Goal: Information Seeking & Learning: Compare options

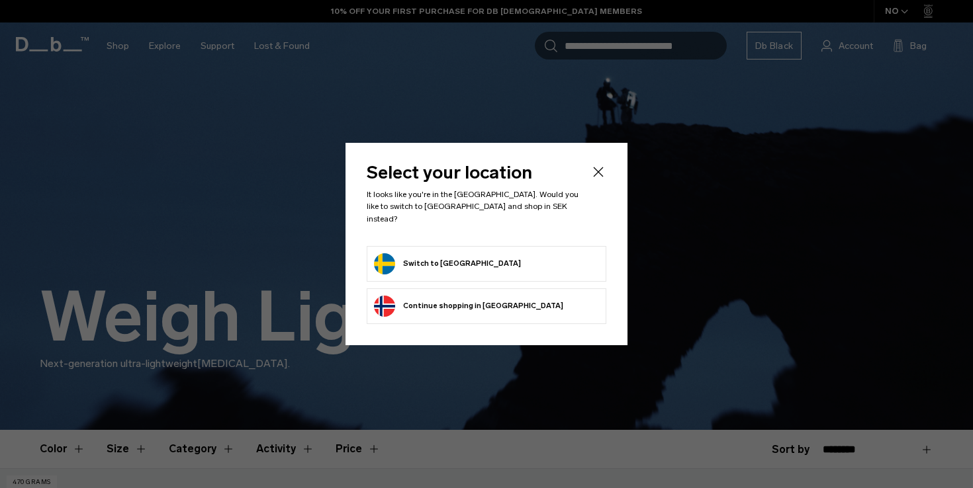
click at [414, 260] on button "Switch to Sweden" at bounding box center [447, 263] width 147 height 21
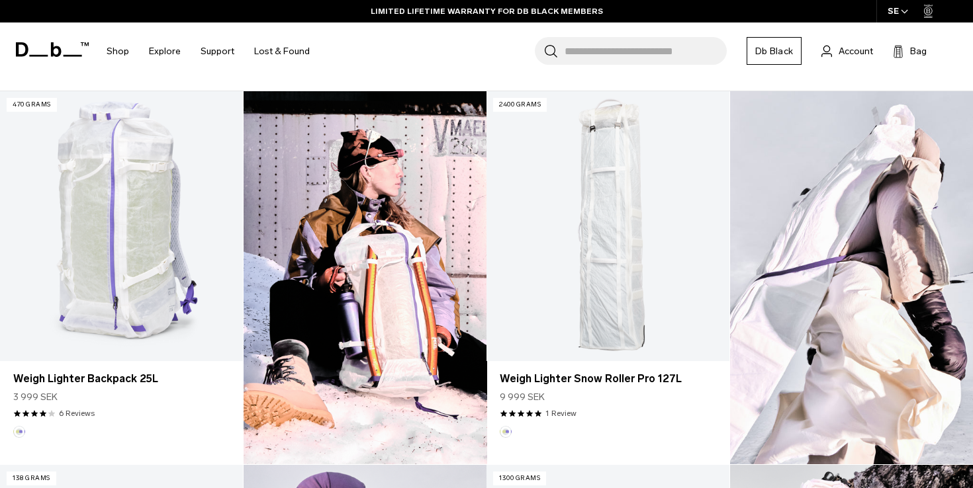
scroll to position [376, 0]
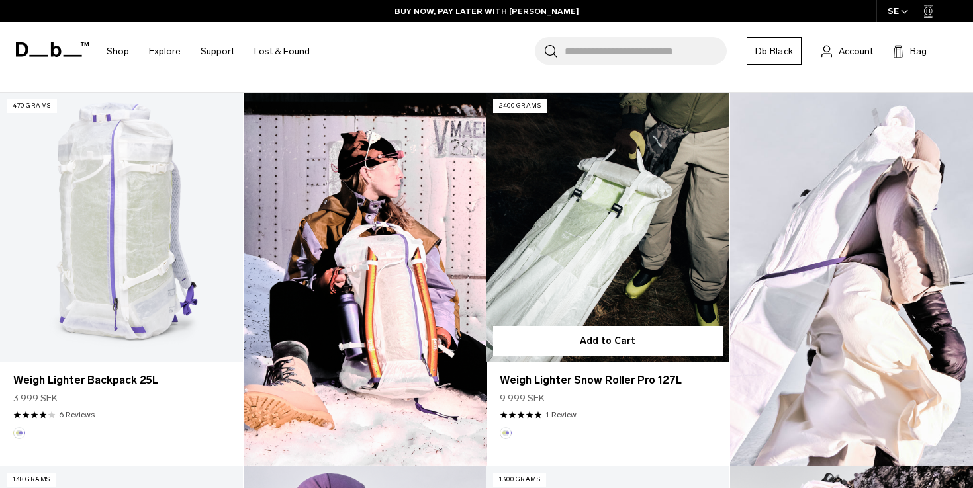
click at [601, 243] on link "Weigh Lighter Snow Roller Pro 127L" at bounding box center [607, 227] width 243 height 269
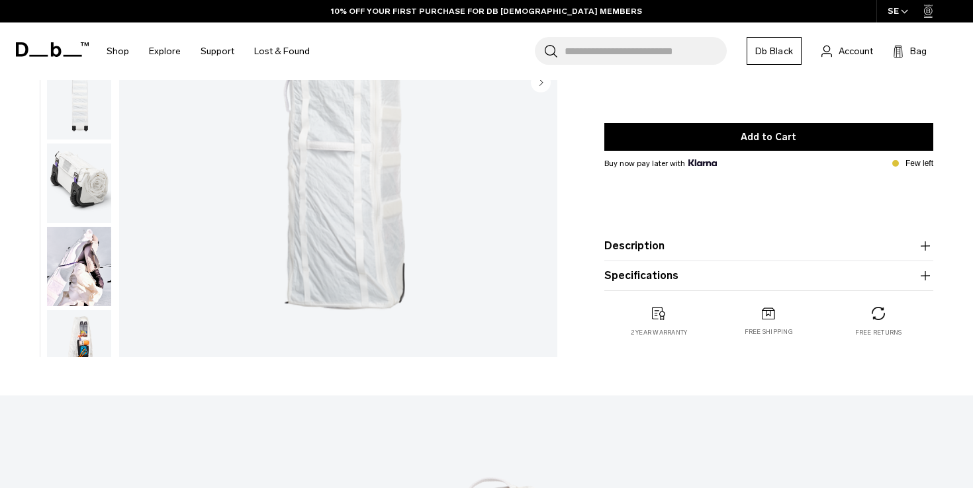
scroll to position [286, 0]
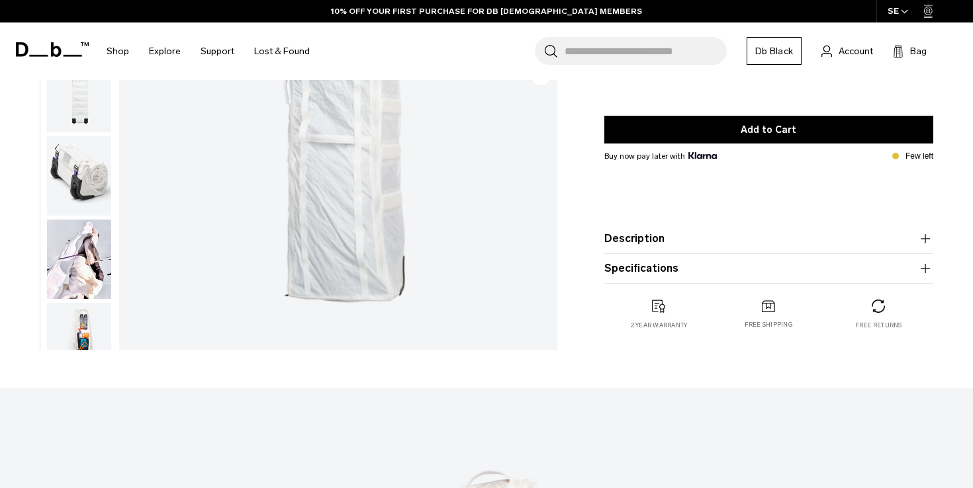
click at [678, 236] on button "Description" at bounding box center [768, 239] width 329 height 16
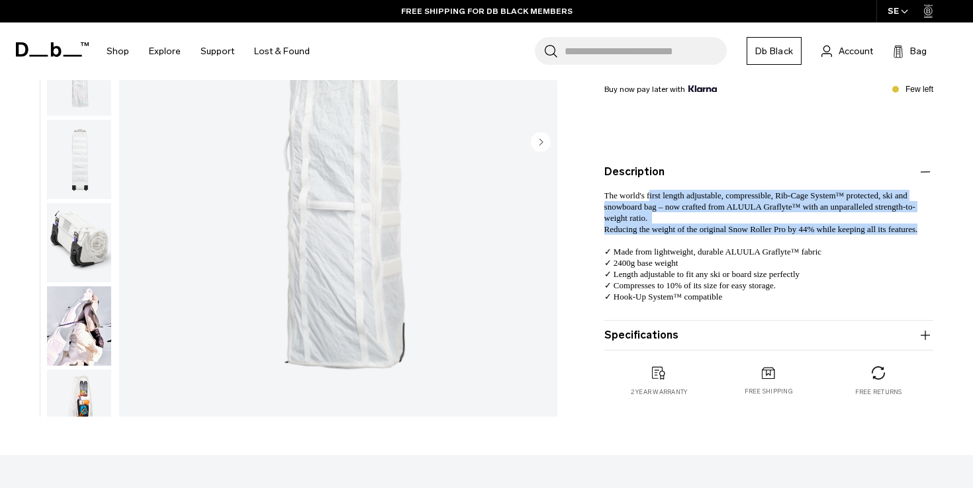
drag, startPoint x: 654, startPoint y: 200, endPoint x: 661, endPoint y: 246, distance: 46.2
click at [661, 246] on p "The world's first length adjustable, compressible, Rib-Cage System™ protected, …" at bounding box center [768, 235] width 329 height 111
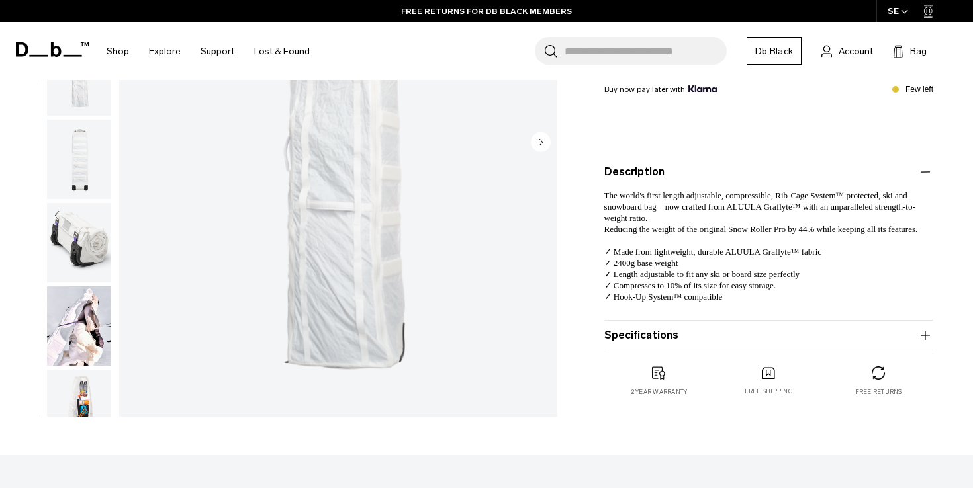
click at [540, 134] on circle "Next slide" at bounding box center [541, 142] width 20 height 20
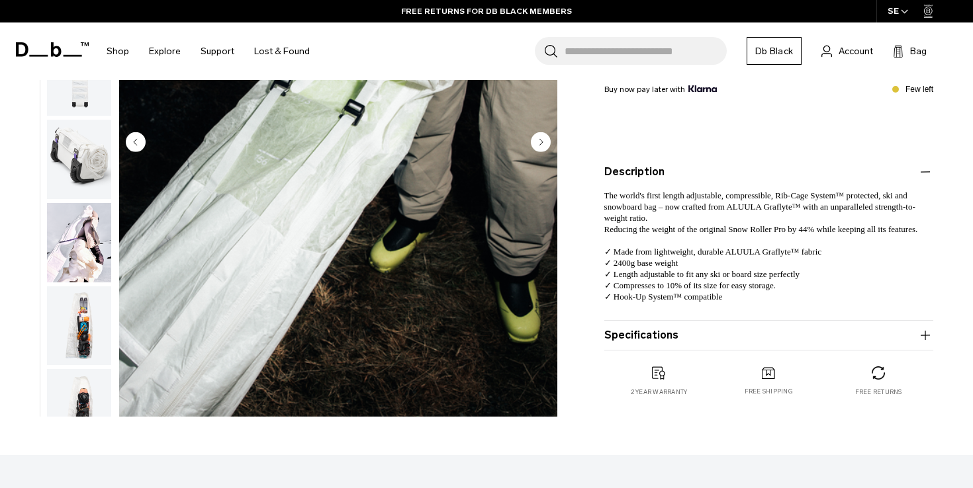
click at [540, 134] on circle "Next slide" at bounding box center [541, 142] width 20 height 20
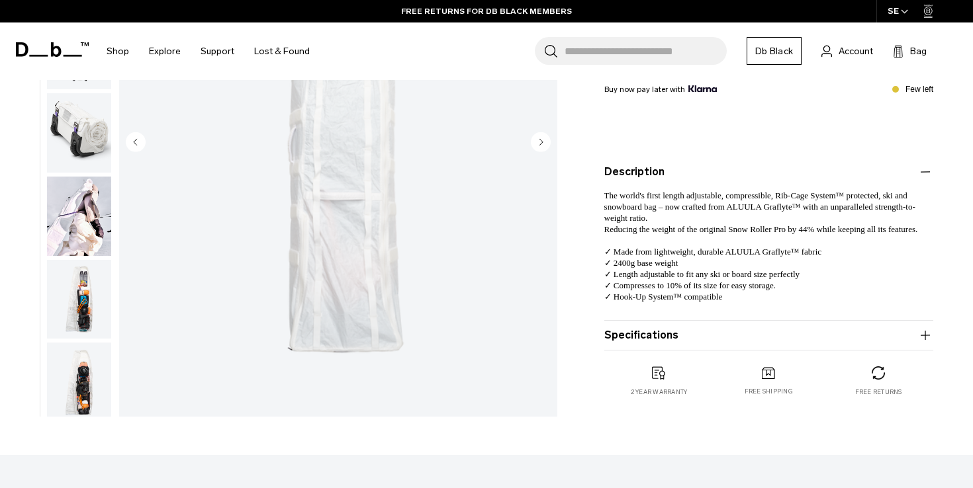
scroll to position [116, 0]
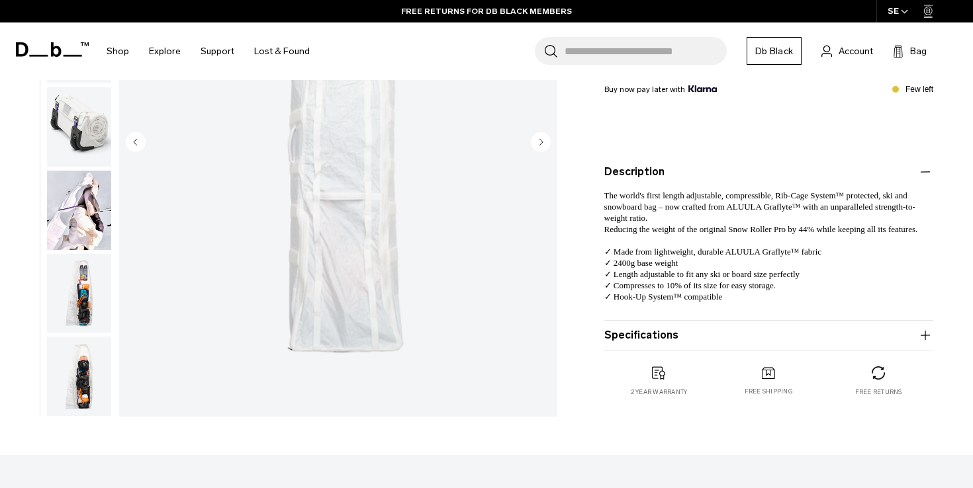
click at [540, 134] on circle "Next slide" at bounding box center [541, 142] width 20 height 20
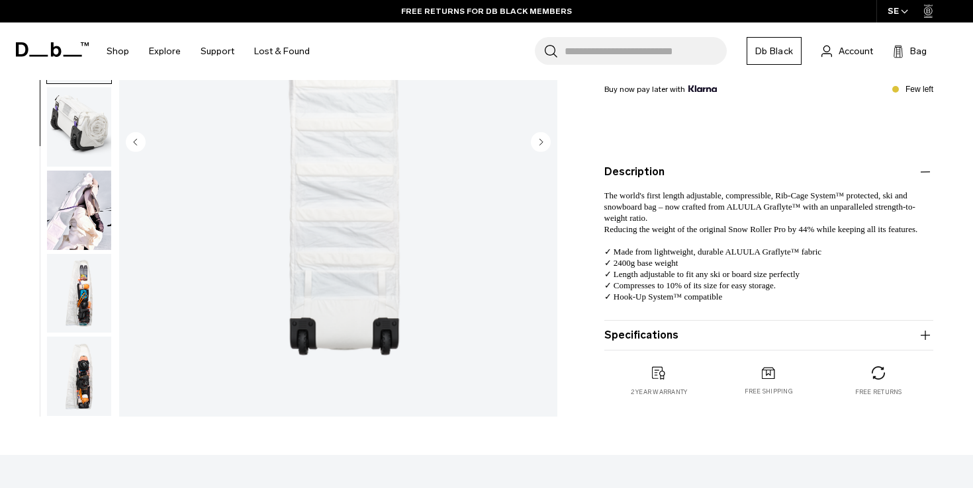
click at [540, 134] on circle "Next slide" at bounding box center [541, 142] width 20 height 20
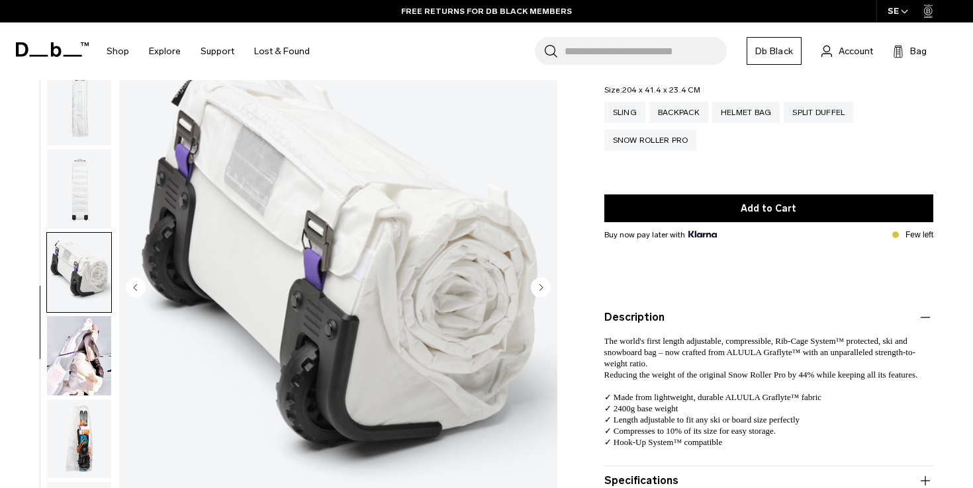
scroll to position [143, 0]
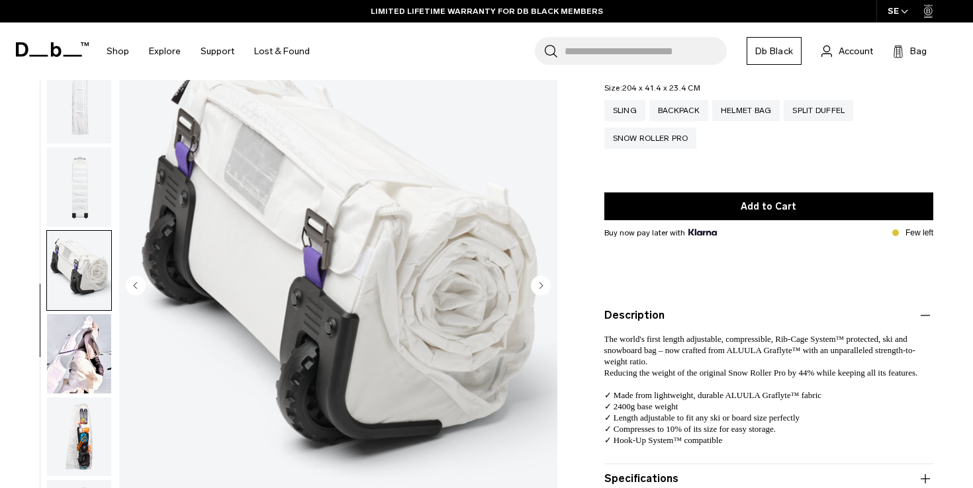
click at [541, 283] on circle "Next slide" at bounding box center [541, 285] width 20 height 20
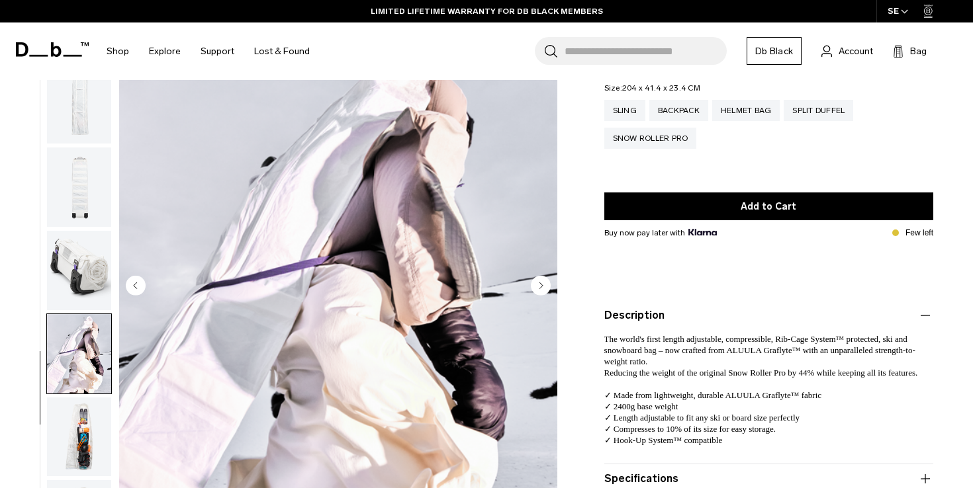
click at [541, 283] on circle "Next slide" at bounding box center [541, 285] width 20 height 20
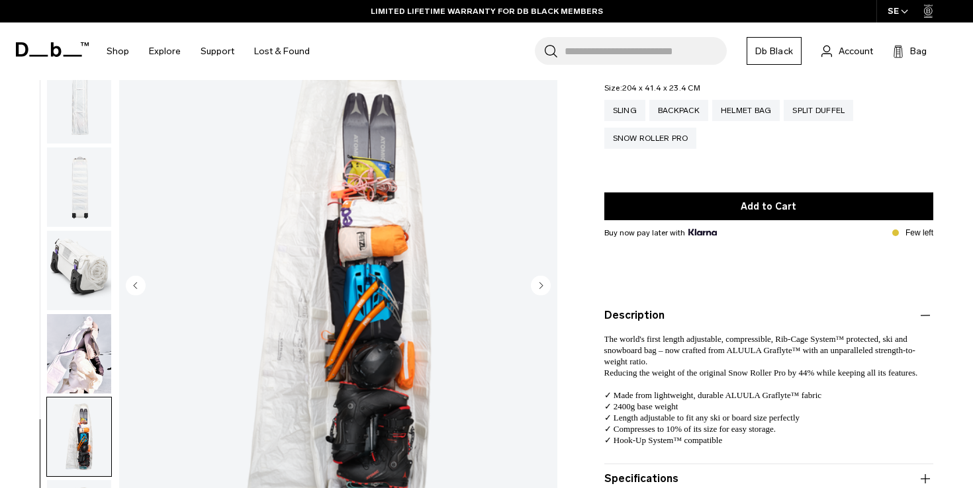
click at [541, 283] on circle "Next slide" at bounding box center [541, 285] width 20 height 20
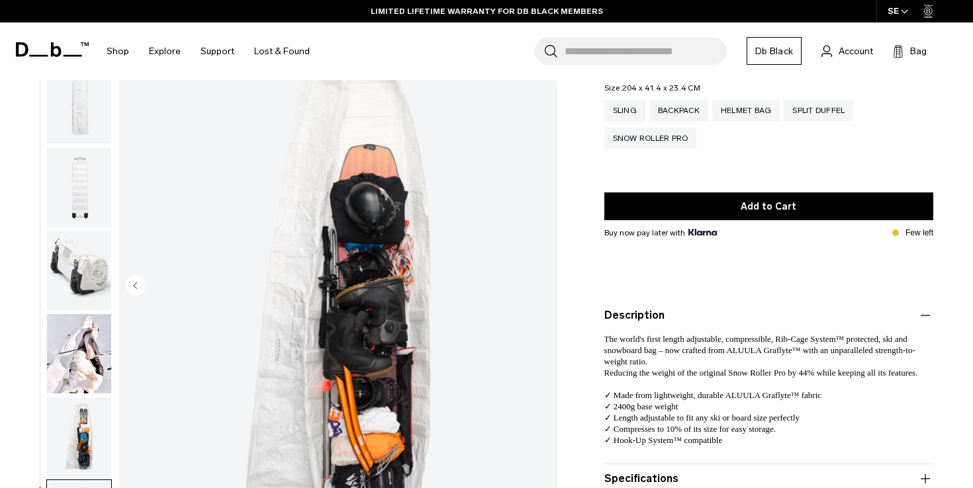
click at [541, 283] on img "8 / 8" at bounding box center [338, 286] width 438 height 547
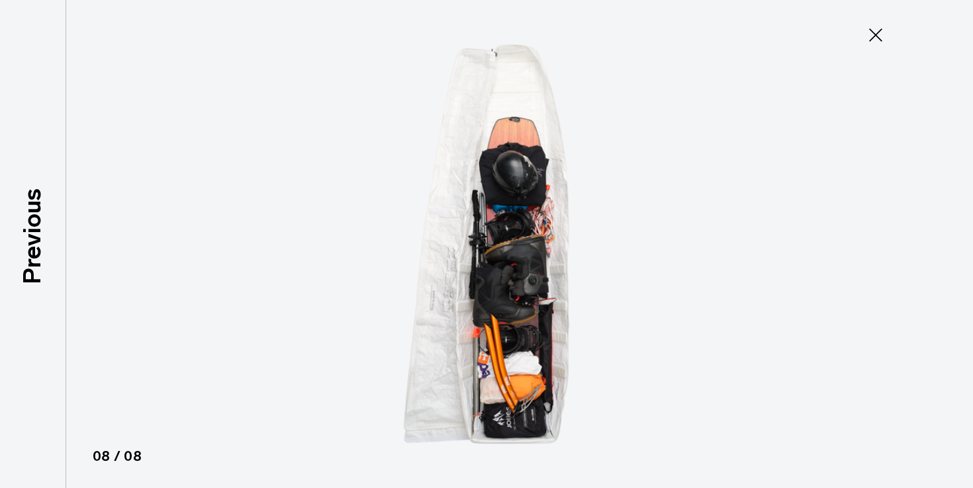
click at [870, 28] on icon at bounding box center [875, 34] width 21 height 21
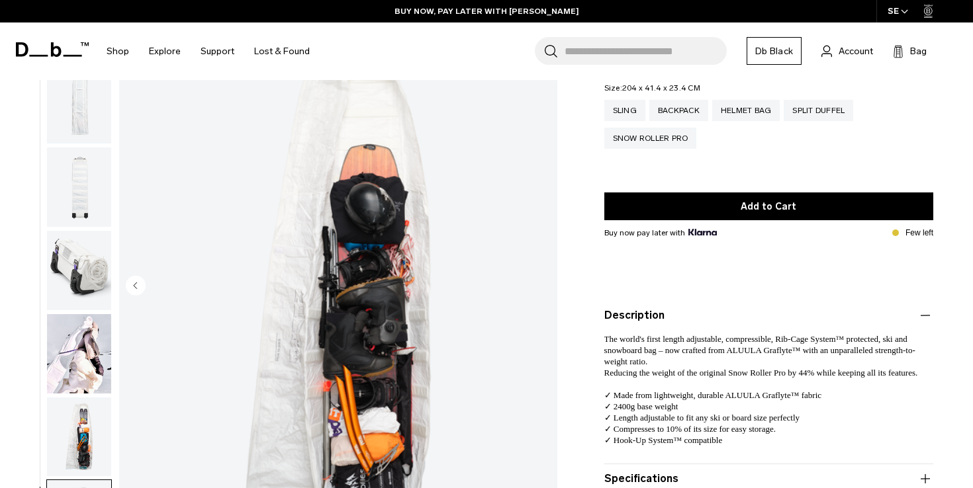
scroll to position [0, 0]
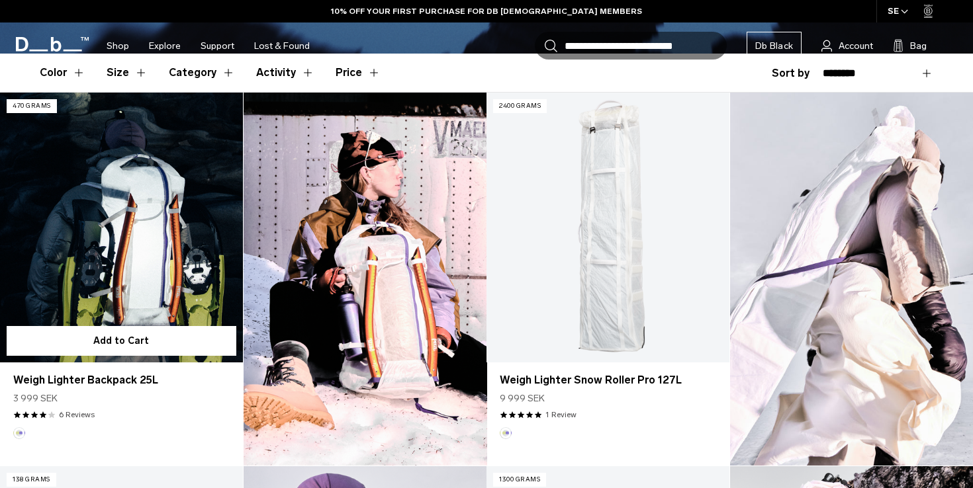
click at [172, 275] on link "Weigh Lighter Backpack 25L" at bounding box center [121, 227] width 243 height 269
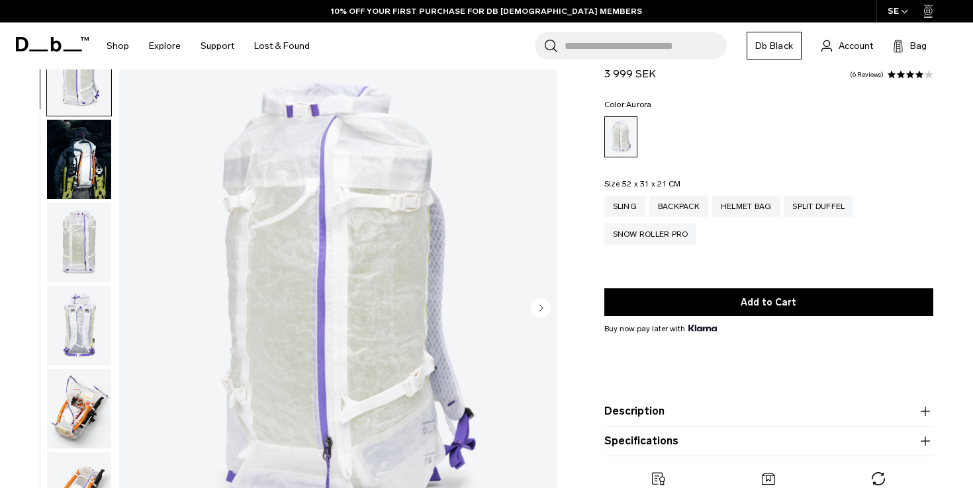
scroll to position [47, 0]
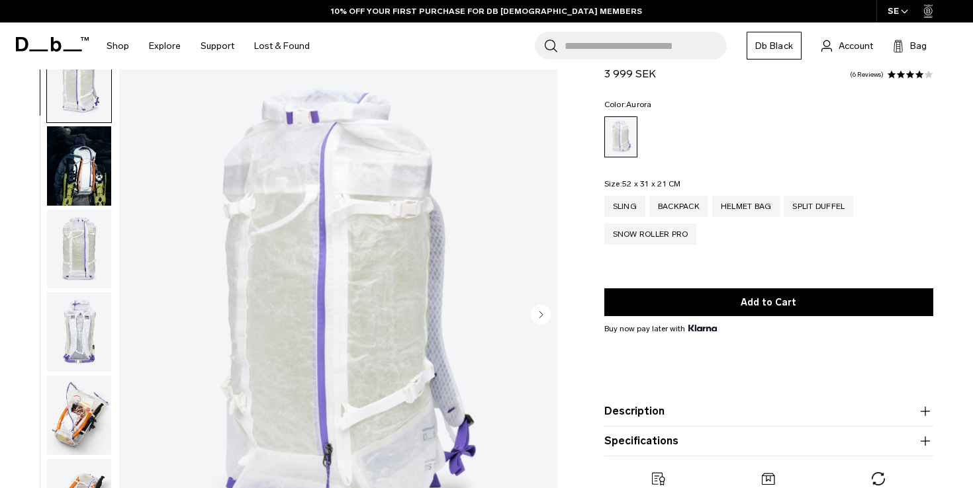
click at [79, 266] on img "button" at bounding box center [79, 249] width 64 height 79
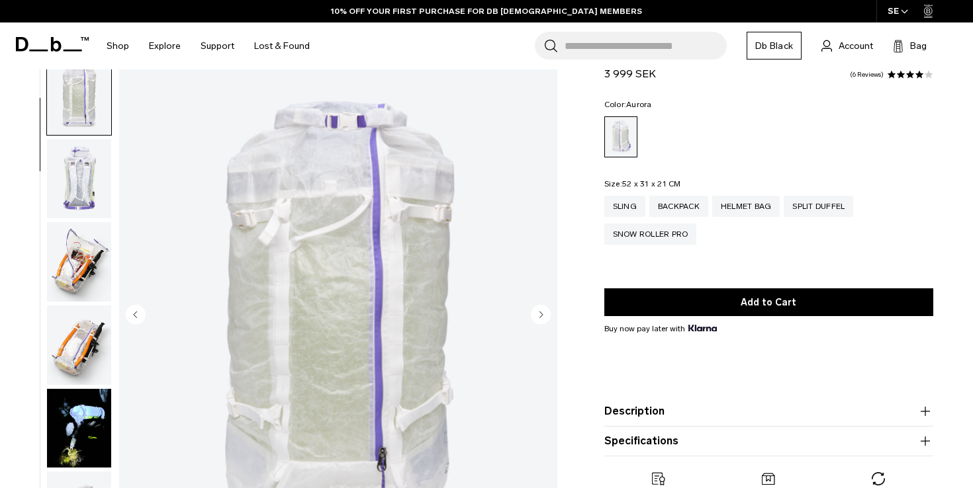
click at [77, 329] on img "button" at bounding box center [79, 345] width 64 height 79
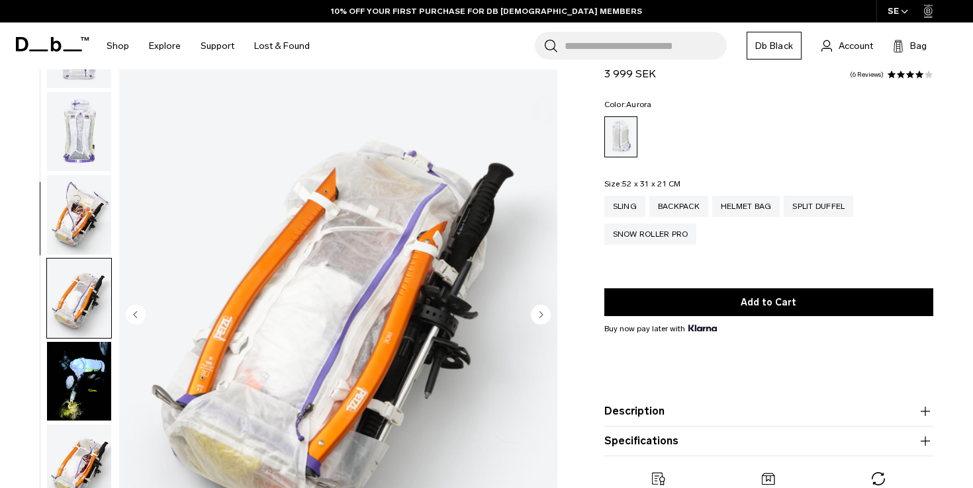
click at [91, 154] on img "button" at bounding box center [79, 131] width 64 height 79
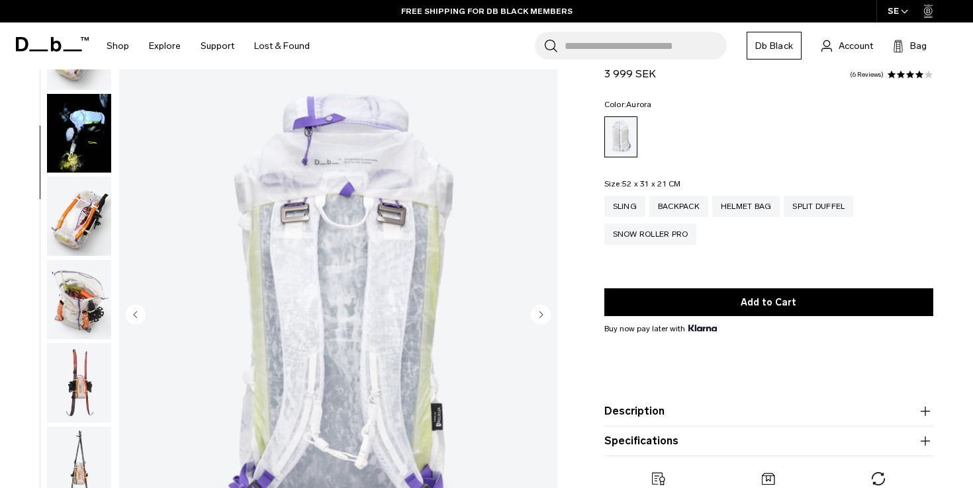
click at [88, 290] on img "button" at bounding box center [79, 299] width 64 height 79
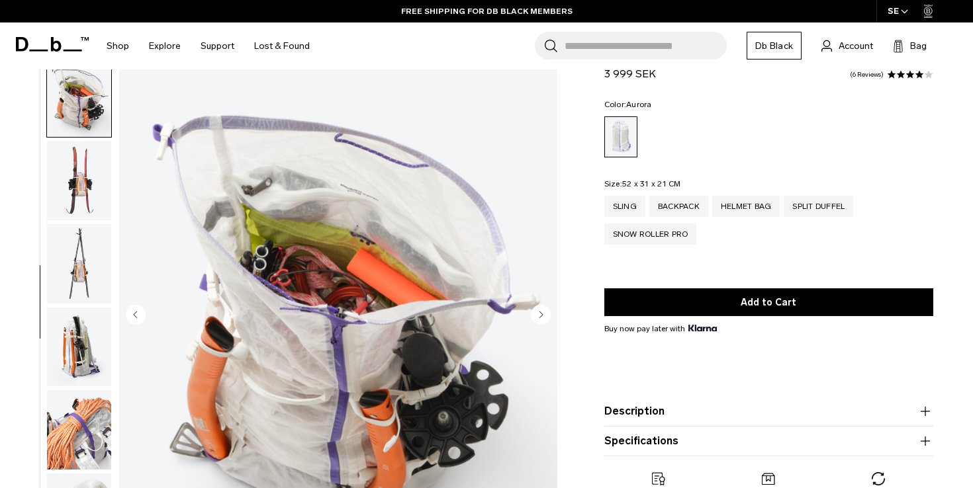
scroll to position [666, 0]
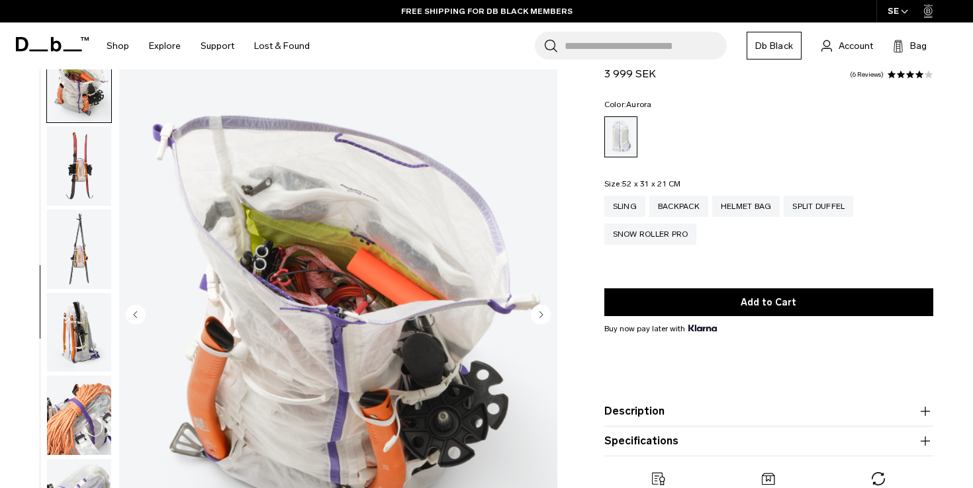
click at [88, 290] on ul at bounding box center [79, 315] width 66 height 547
click at [85, 326] on img "button" at bounding box center [79, 332] width 64 height 79
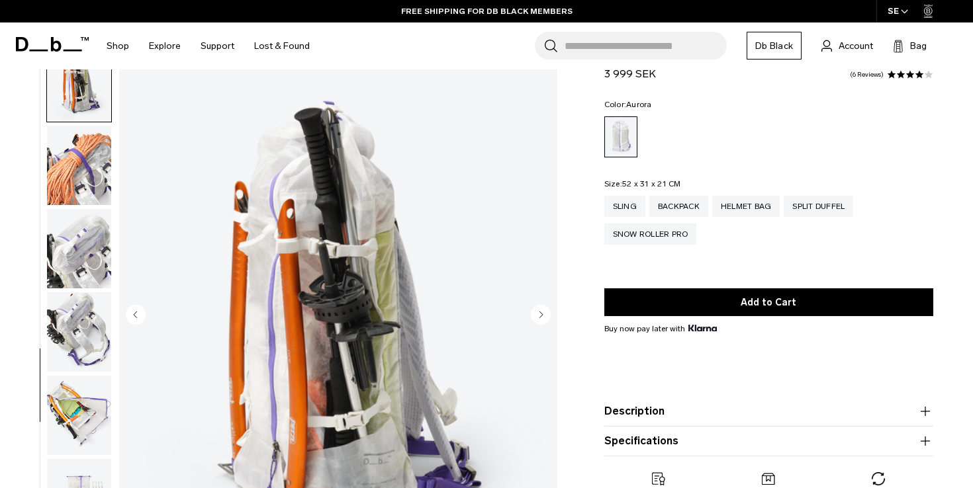
click at [85, 326] on img "button" at bounding box center [79, 331] width 64 height 79
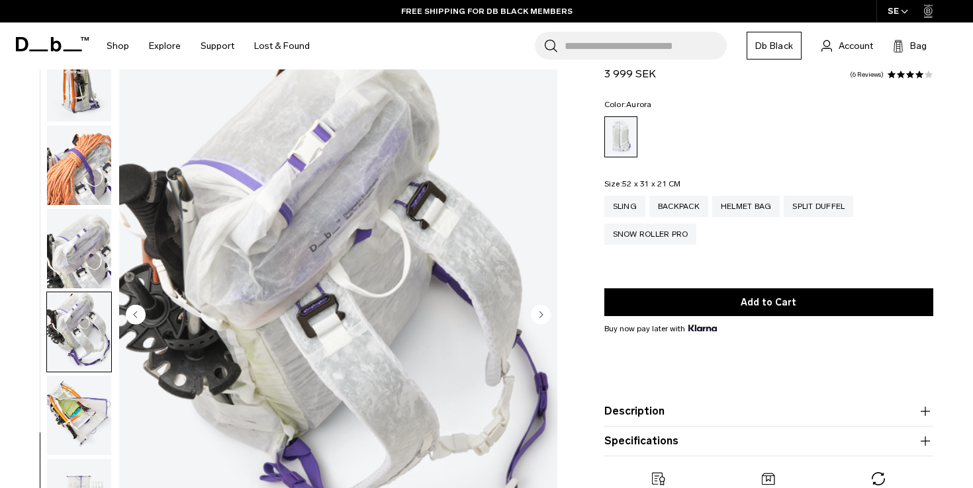
scroll to position [948, 0]
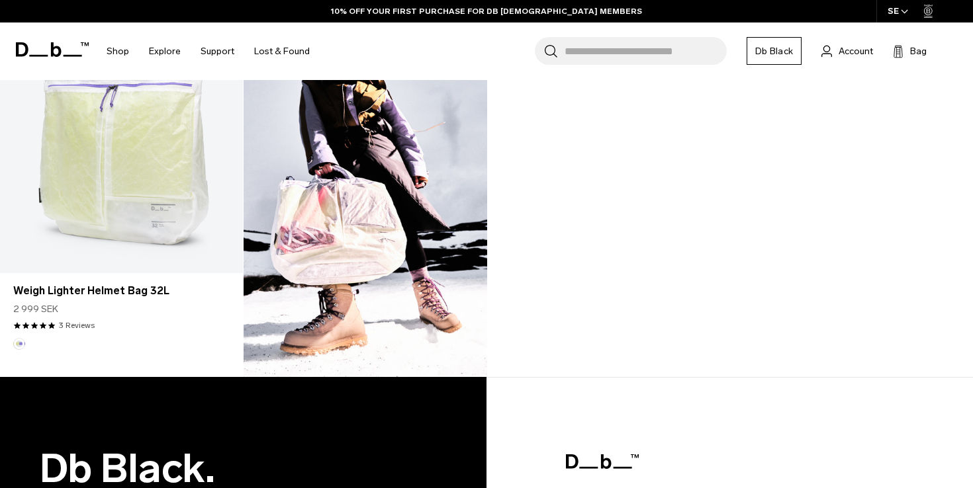
scroll to position [1217, 0]
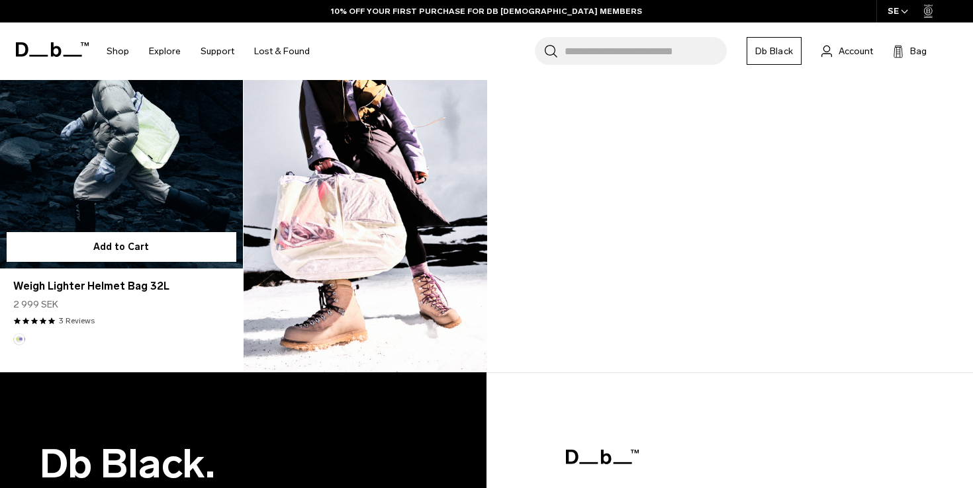
click at [79, 193] on link "Weigh Lighter Helmet Bag 32L" at bounding box center [121, 133] width 243 height 269
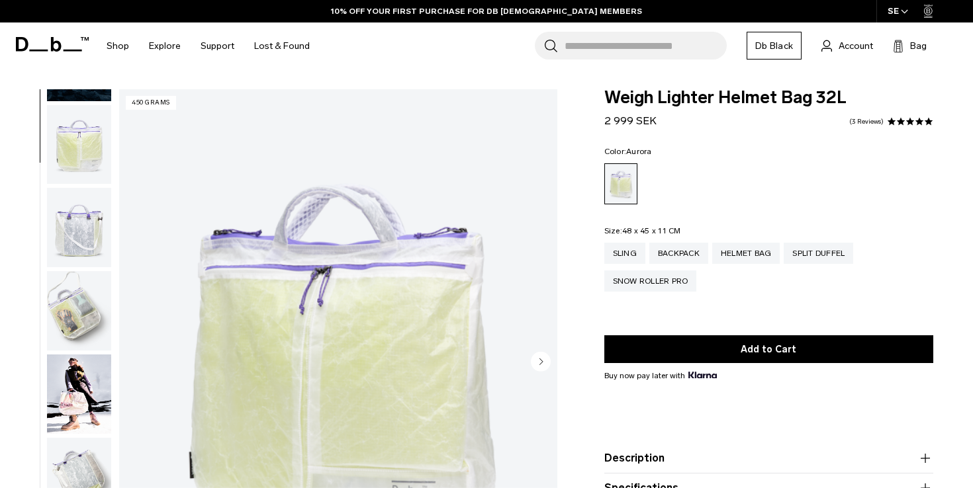
click at [91, 152] on img "button" at bounding box center [79, 144] width 64 height 79
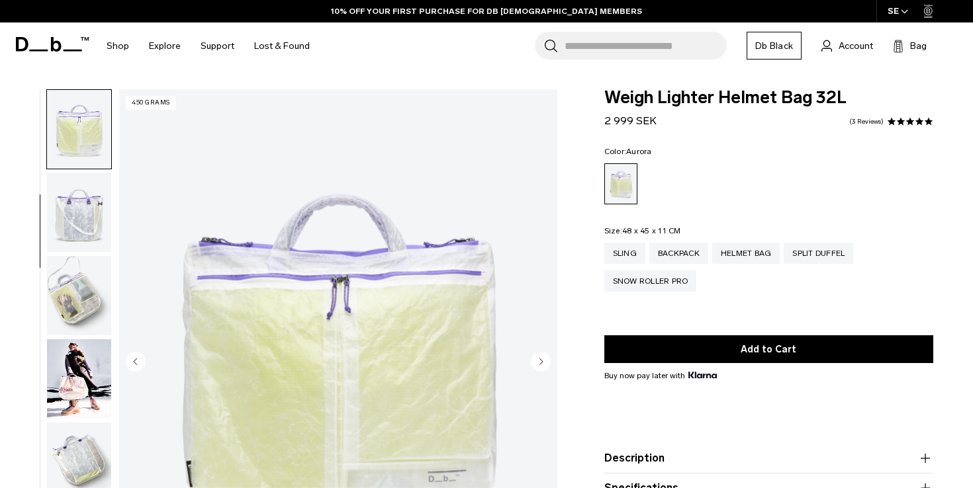
click at [84, 196] on img "button" at bounding box center [79, 212] width 64 height 79
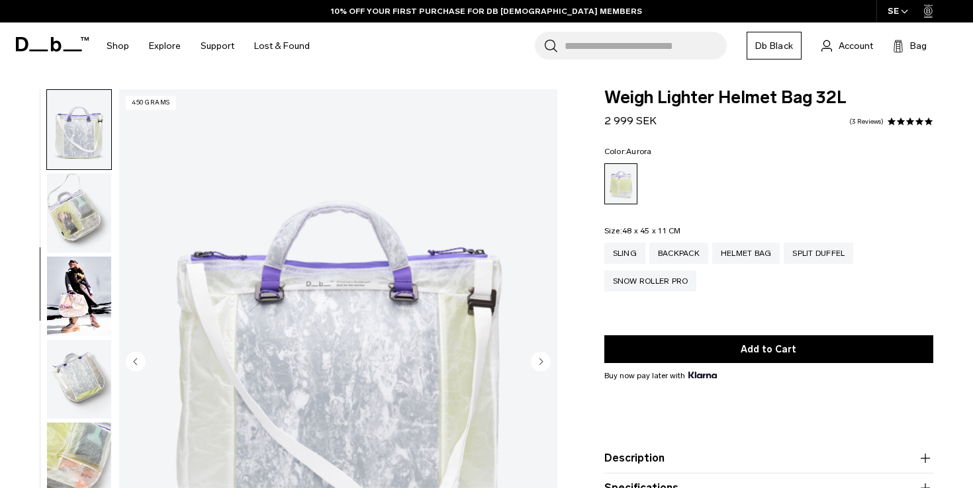
click at [77, 195] on img "button" at bounding box center [79, 212] width 64 height 79
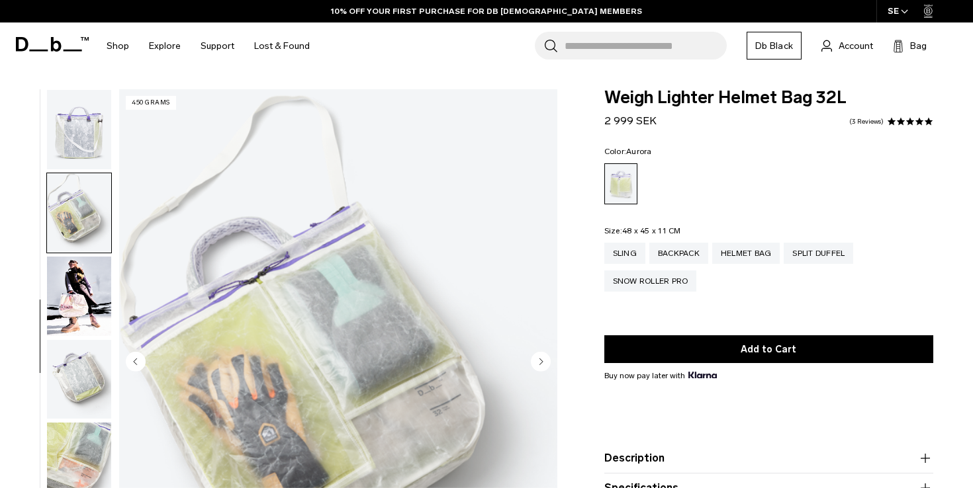
scroll to position [283, 0]
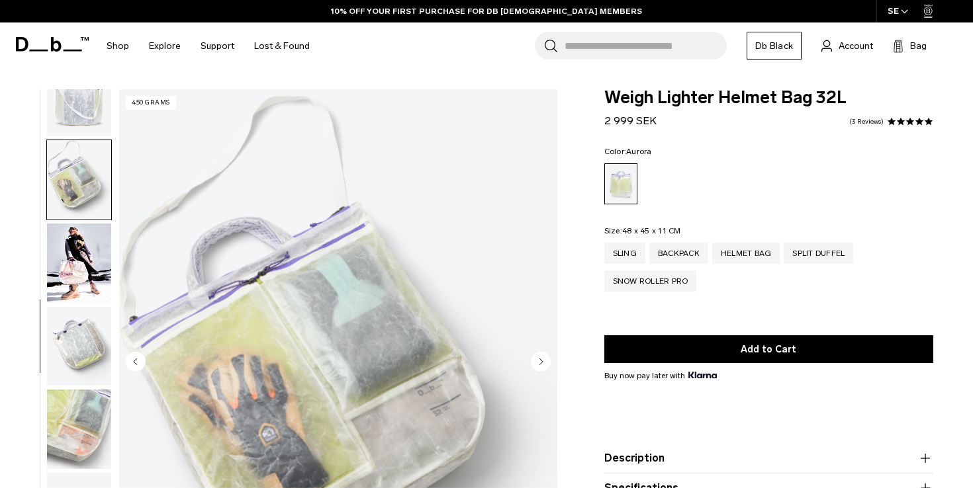
click at [83, 255] on img "button" at bounding box center [79, 263] width 64 height 79
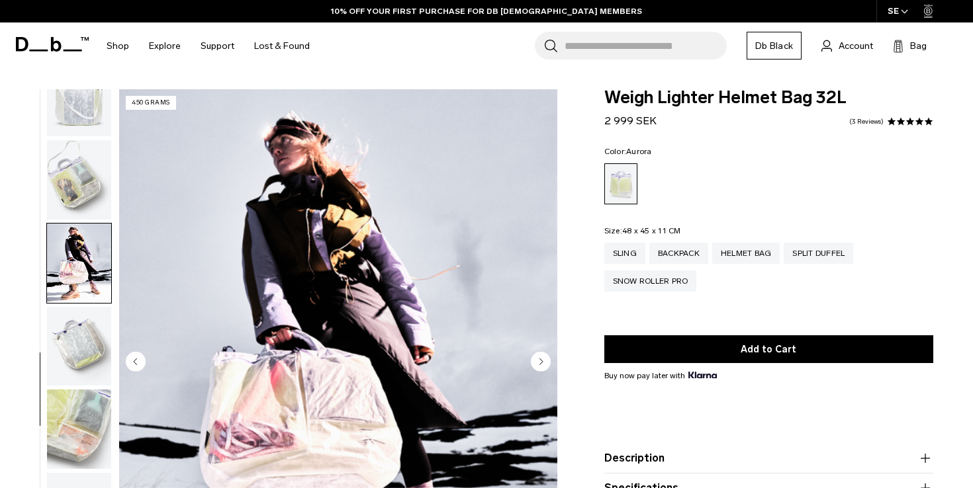
click at [91, 345] on img "button" at bounding box center [79, 346] width 64 height 79
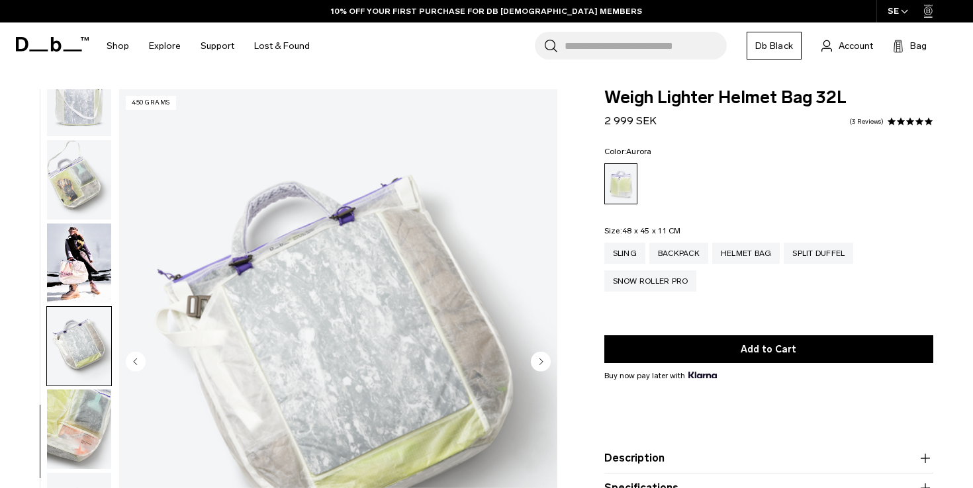
click at [91, 429] on img "button" at bounding box center [79, 429] width 64 height 79
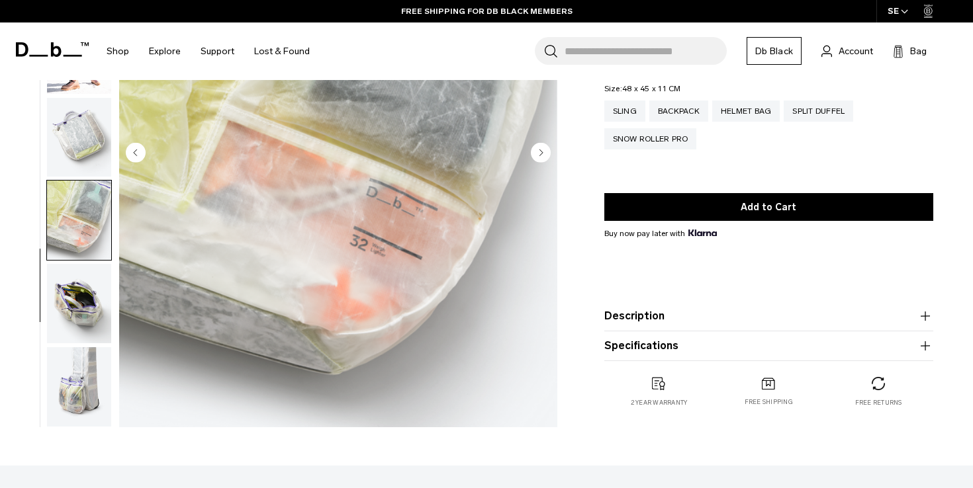
scroll to position [219, 0]
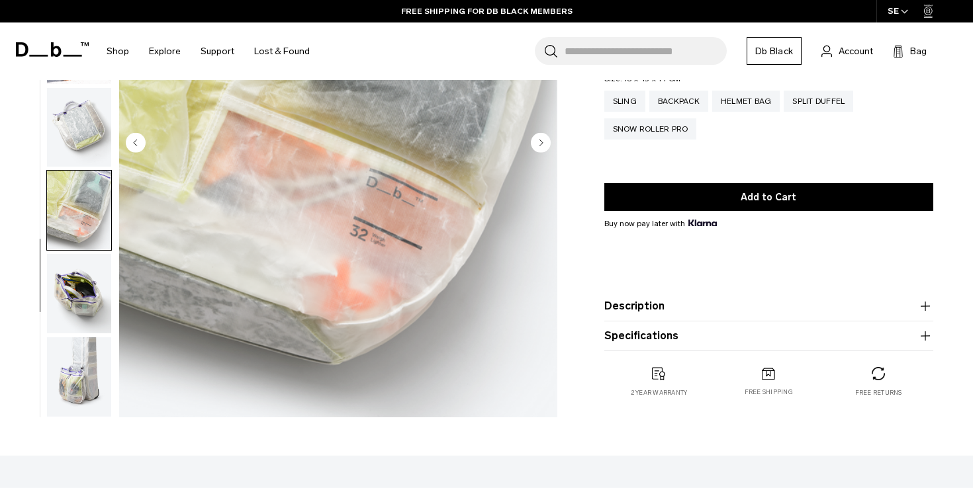
click at [708, 309] on button "Description" at bounding box center [768, 306] width 329 height 16
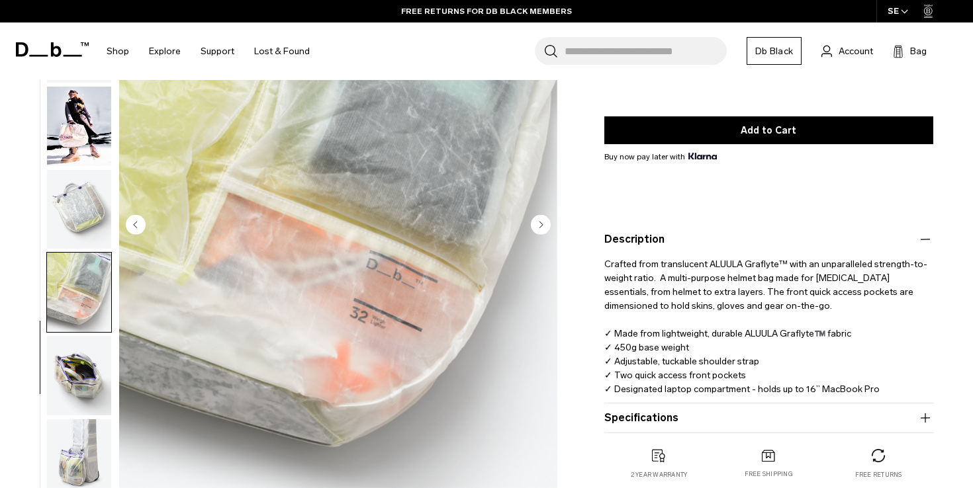
click at [699, 420] on button "Specifications" at bounding box center [768, 418] width 329 height 16
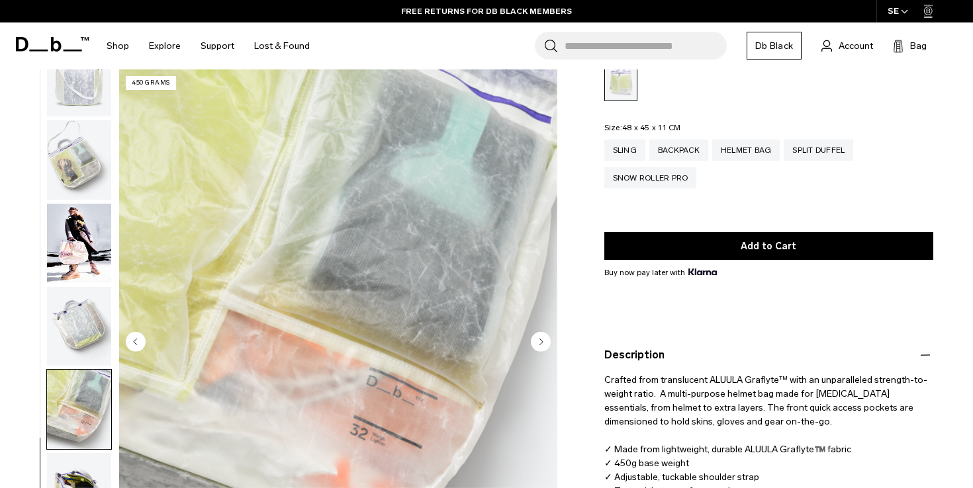
scroll to position [0, 0]
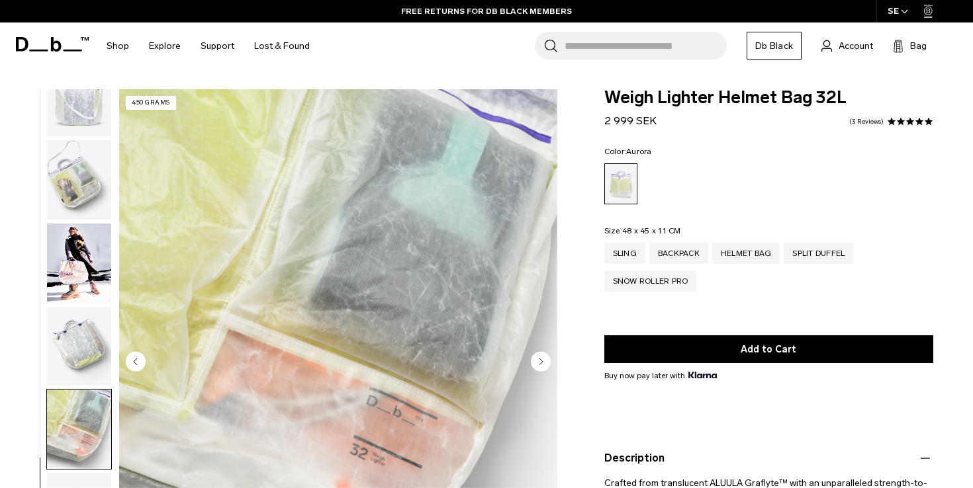
click at [85, 161] on img "button" at bounding box center [79, 179] width 64 height 79
